Goal: Task Accomplishment & Management: Manage account settings

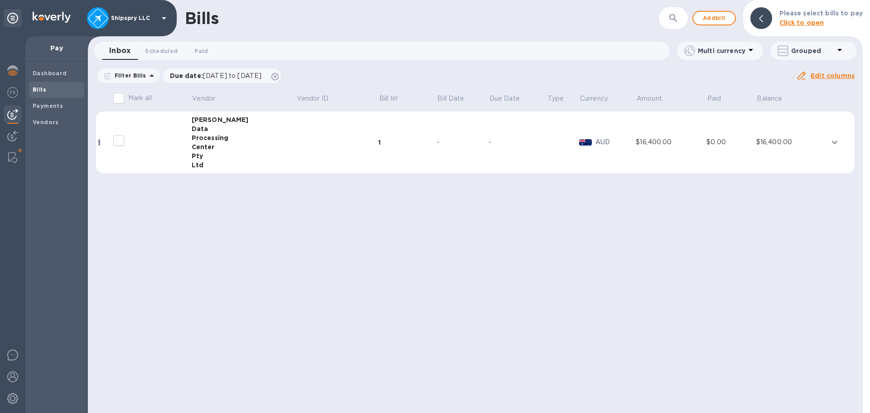
click at [261, 369] on div "Bills ​ Add bill Please select bills to pay Click to open Inbox 0 Scheduled 0 P…" at bounding box center [475, 206] width 775 height 413
click at [11, 402] on img at bounding box center [12, 398] width 11 height 11
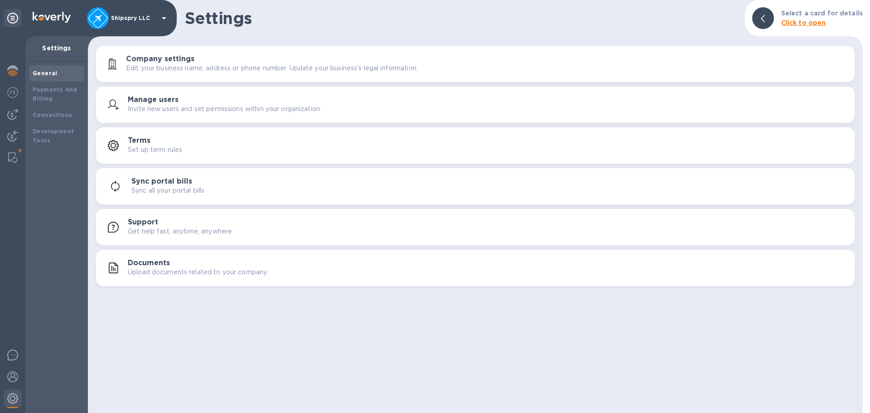
click at [137, 103] on h3 "Manage users" at bounding box center [153, 100] width 51 height 9
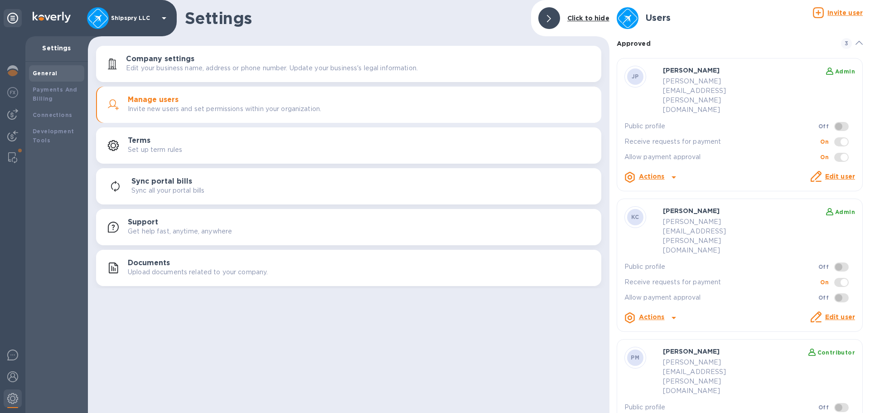
click at [839, 11] on u "Invite user" at bounding box center [845, 12] width 35 height 7
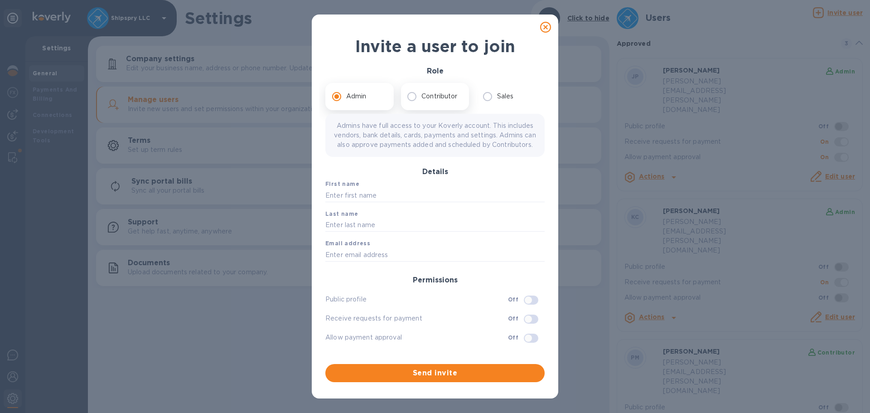
click at [410, 94] on input "Contributor" at bounding box center [411, 96] width 19 height 19
radio input "true"
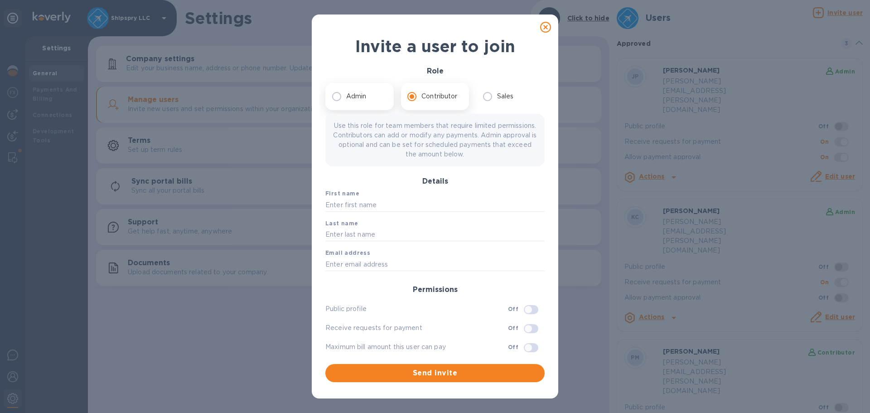
click at [339, 97] on input "Admin" at bounding box center [336, 96] width 19 height 19
radio input "true"
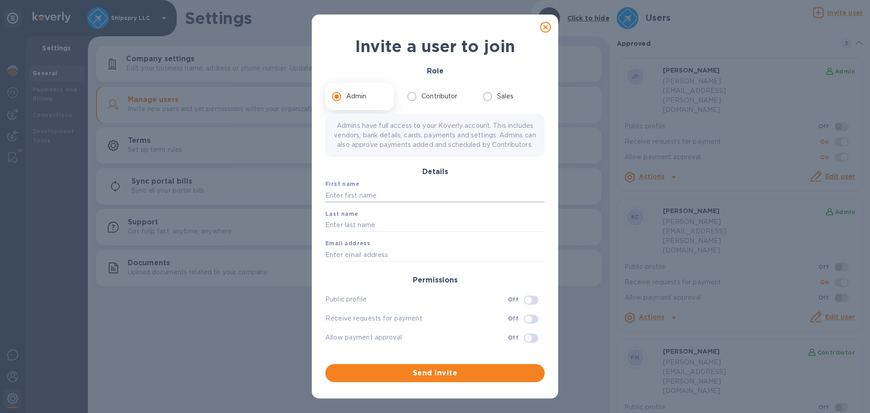
click at [368, 202] on input "text" at bounding box center [434, 196] width 219 height 14
type input "Shaq"
type input "[PERSON_NAME]"
type input "[EMAIL_ADDRESS][PERSON_NAME][DOMAIN_NAME]"
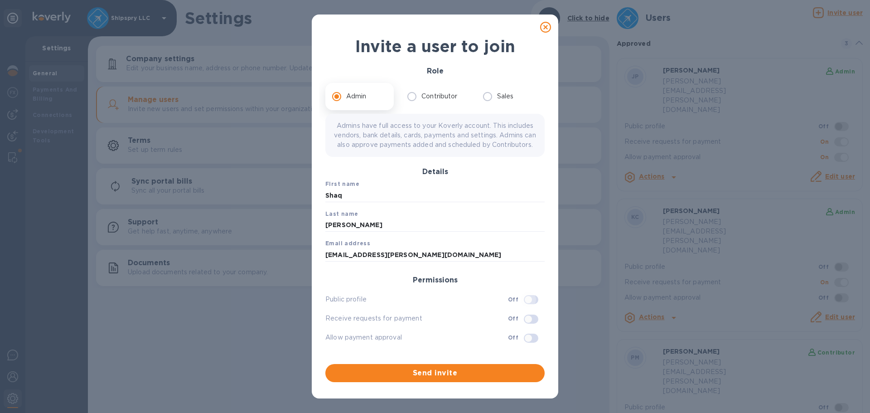
click at [533, 344] on input "checkbox" at bounding box center [528, 337] width 46 height 15
click at [532, 344] on input "checkbox" at bounding box center [534, 337] width 46 height 15
click at [532, 344] on input "checkbox" at bounding box center [528, 337] width 46 height 15
checkbox input "true"
click at [448, 371] on span "Send invite" at bounding box center [435, 373] width 205 height 11
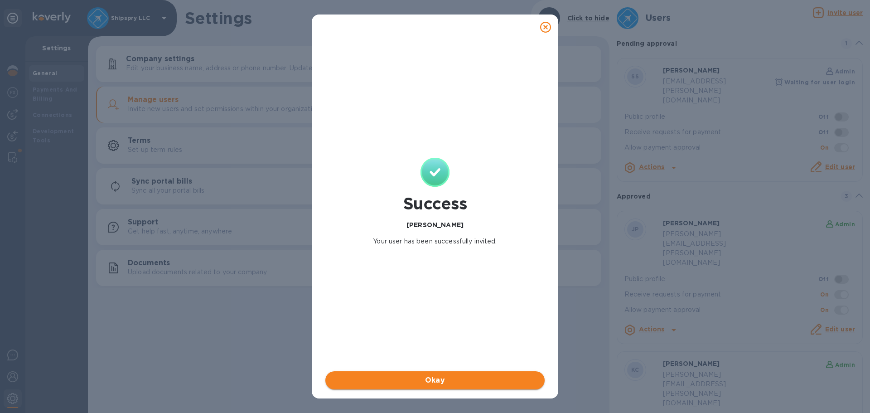
click at [433, 379] on span "Okay" at bounding box center [435, 380] width 205 height 11
